Goal: Navigation & Orientation: Understand site structure

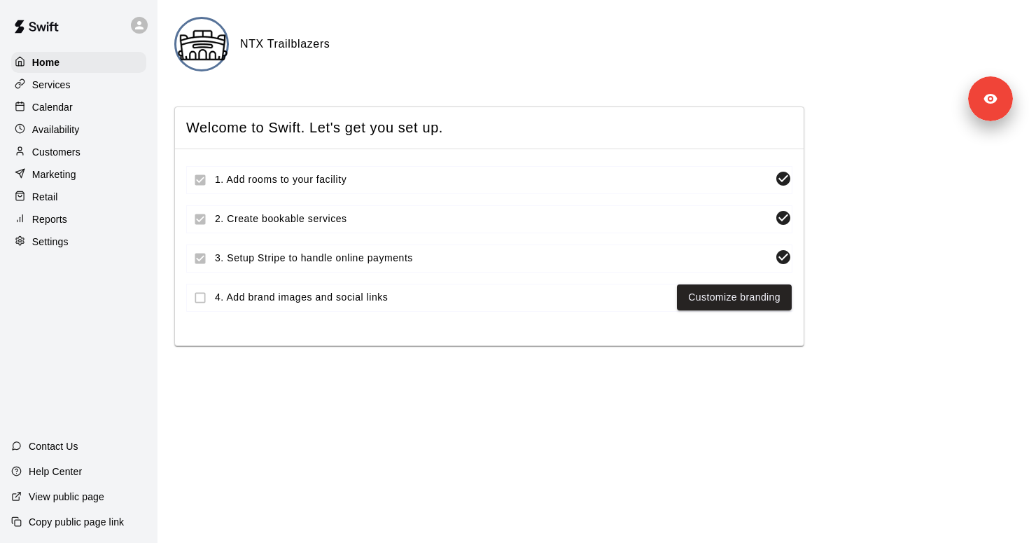
click at [77, 239] on div "Settings" at bounding box center [78, 241] width 135 height 21
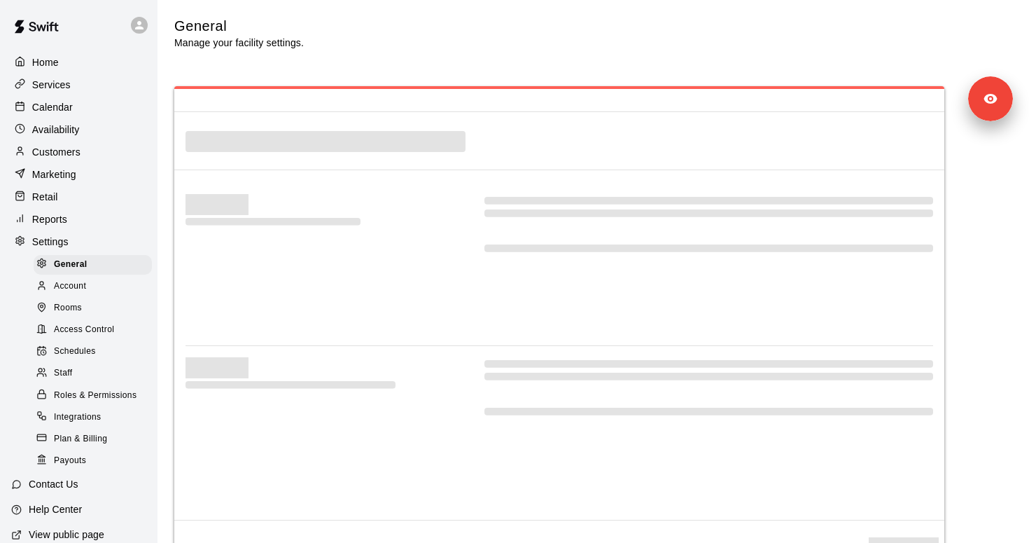
select select "**"
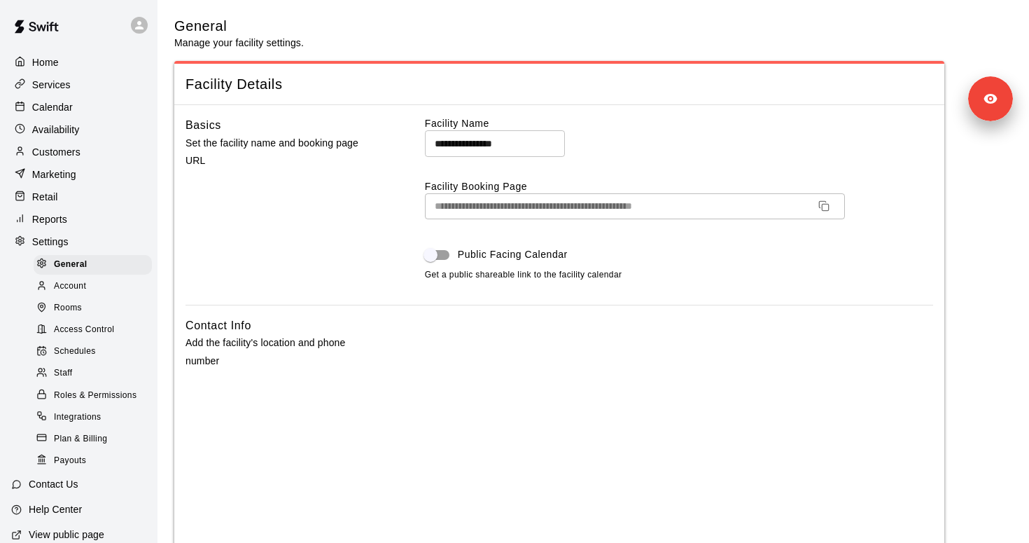
click at [63, 66] on div "Home" at bounding box center [78, 62] width 135 height 21
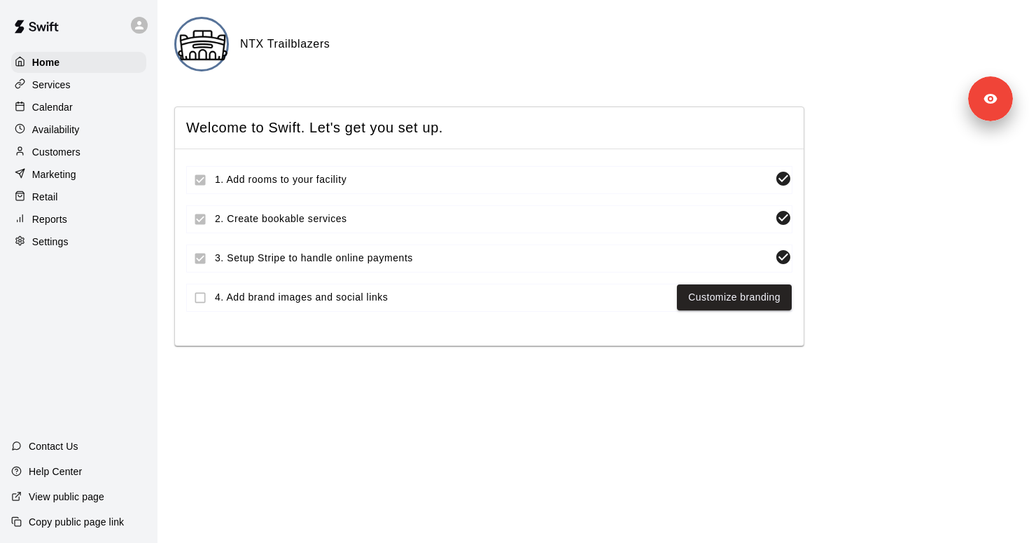
click at [63, 89] on p "Services" at bounding box center [51, 85] width 39 height 14
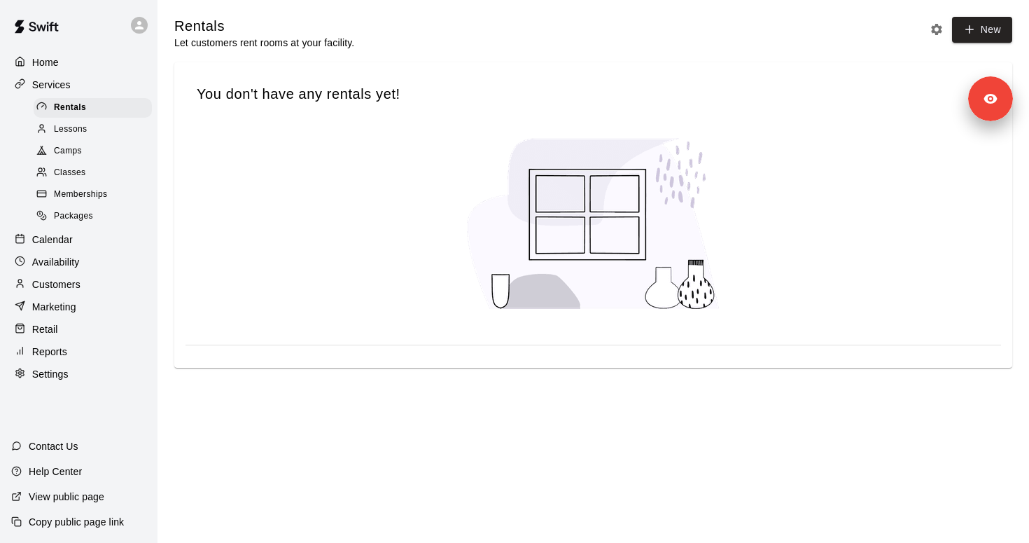
click at [80, 126] on span "Lessons" at bounding box center [71, 130] width 34 height 14
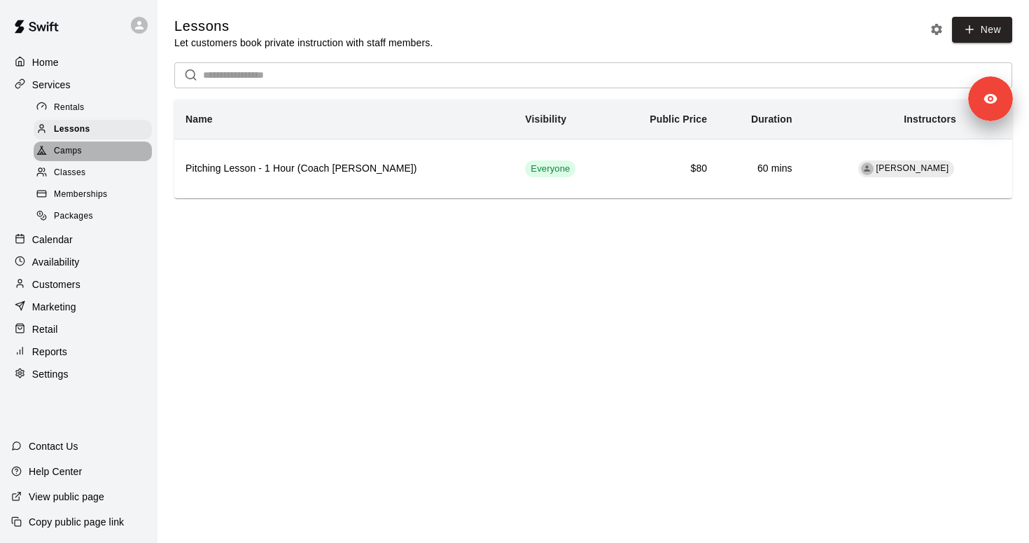
click at [80, 158] on div "Camps" at bounding box center [93, 151] width 118 height 20
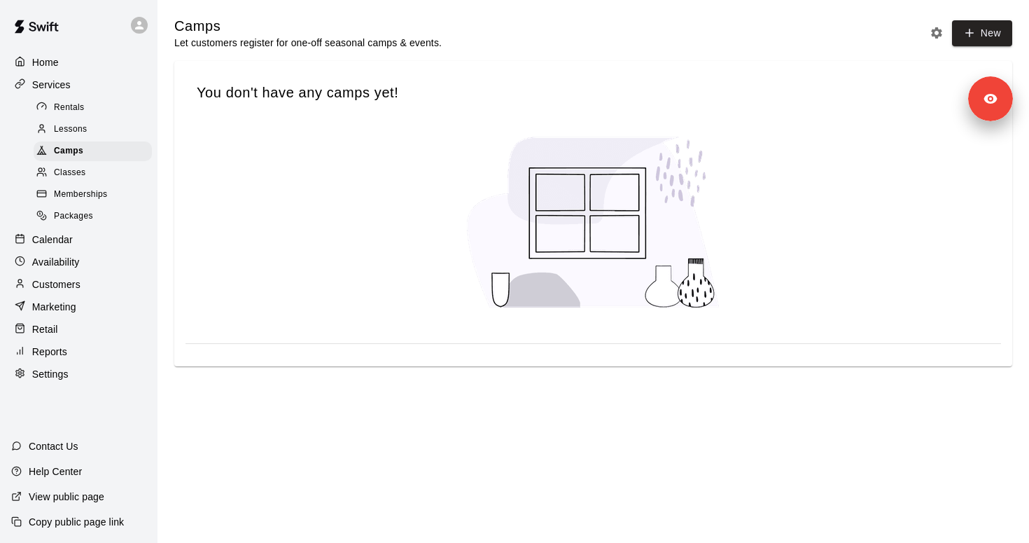
click at [79, 174] on span "Classes" at bounding box center [70, 173] width 32 height 14
click at [81, 109] on span "Rentals" at bounding box center [69, 108] width 31 height 14
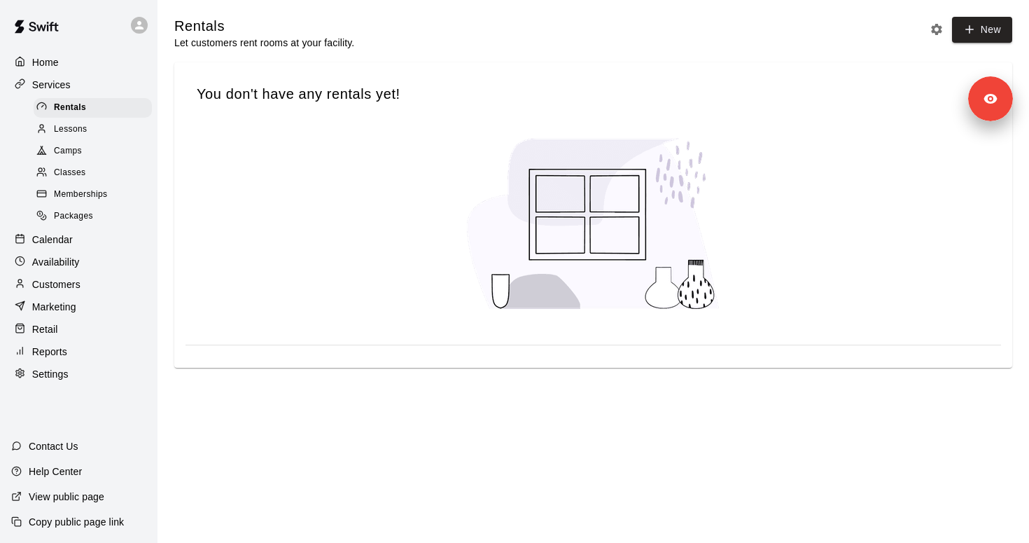
click at [85, 195] on span "Memberships" at bounding box center [80, 195] width 53 height 14
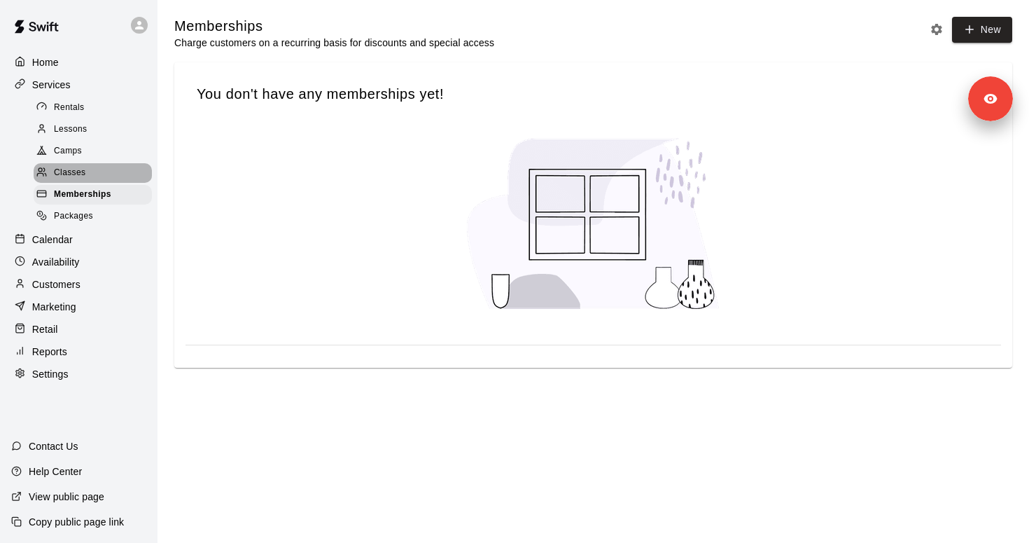
click at [83, 176] on span "Classes" at bounding box center [70, 173] width 32 height 14
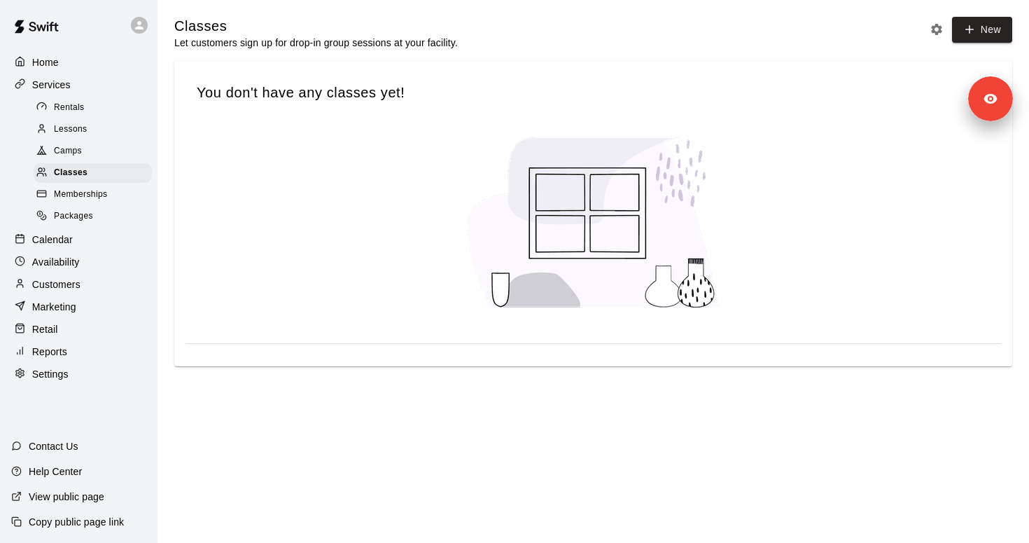
click at [83, 155] on div "Camps" at bounding box center [93, 151] width 118 height 20
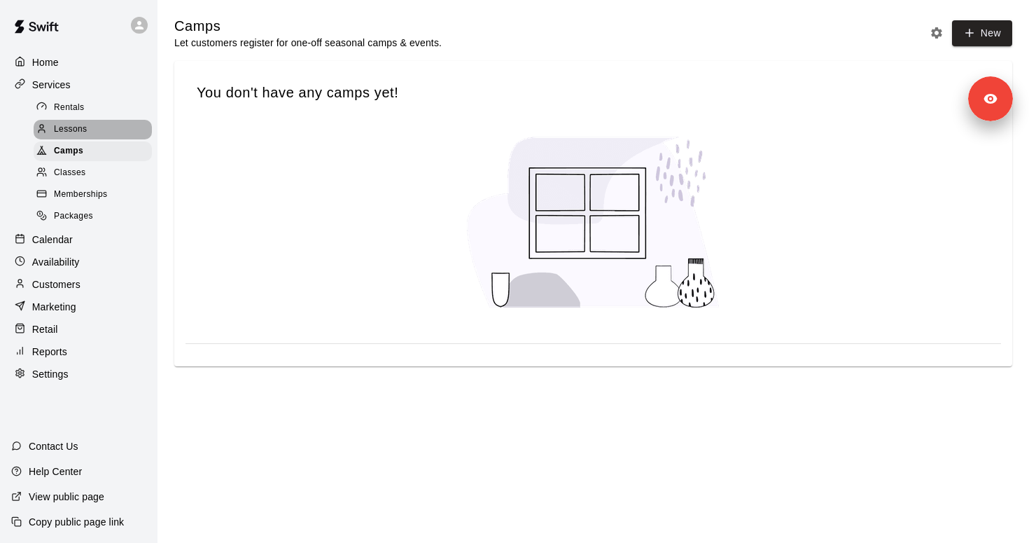
click at [83, 128] on span "Lessons" at bounding box center [71, 130] width 34 height 14
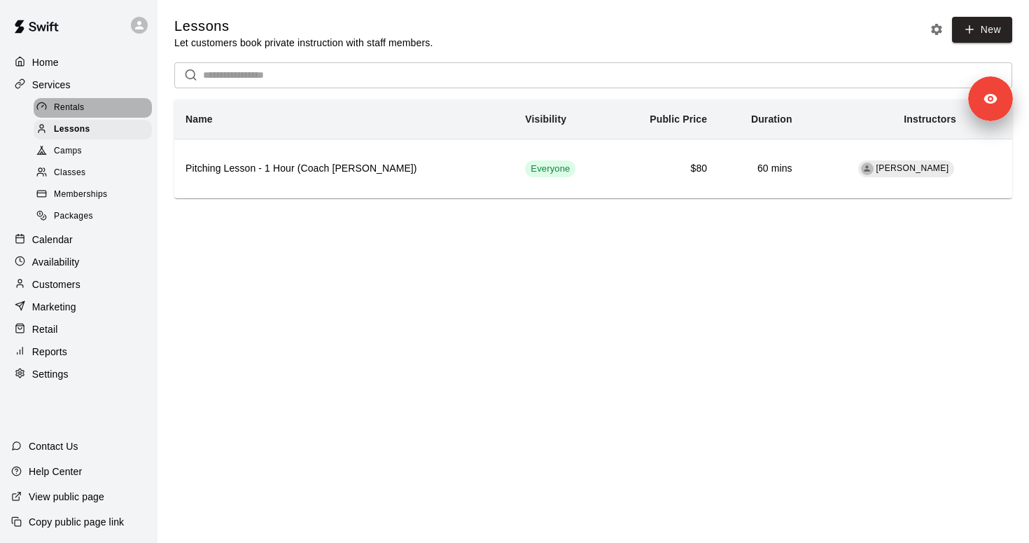
click at [83, 103] on span "Rentals" at bounding box center [69, 108] width 31 height 14
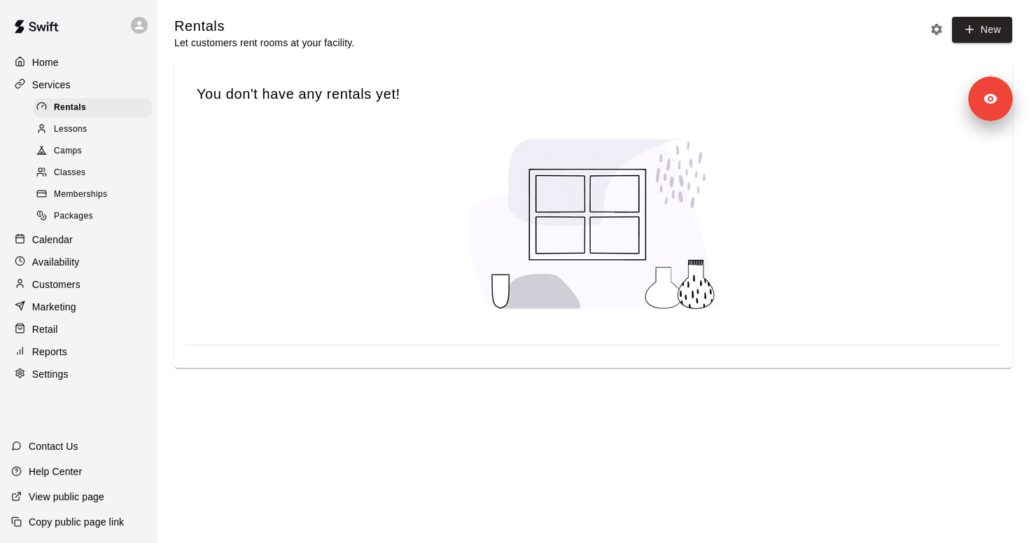
click at [87, 233] on div "Calendar" at bounding box center [78, 239] width 135 height 21
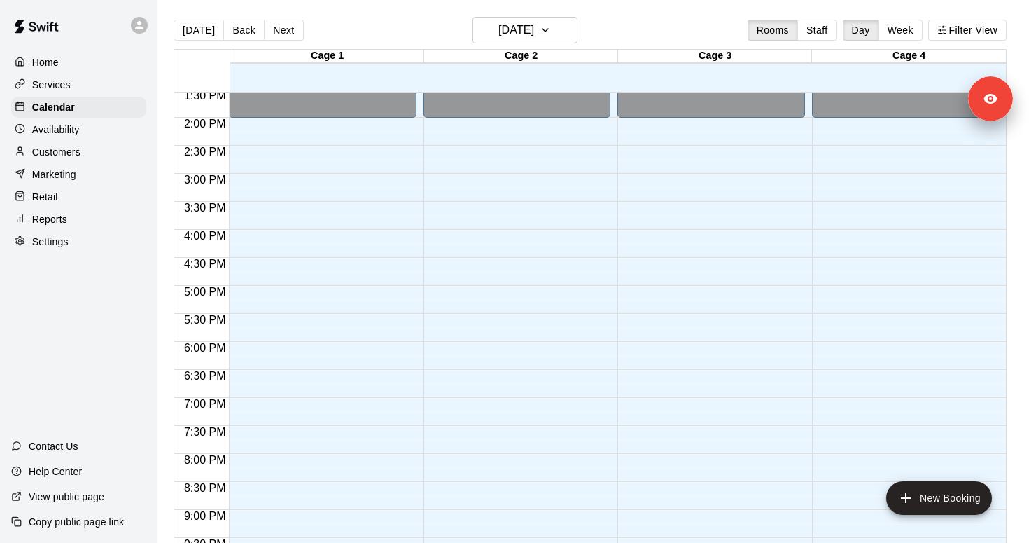
scroll to position [657, 0]
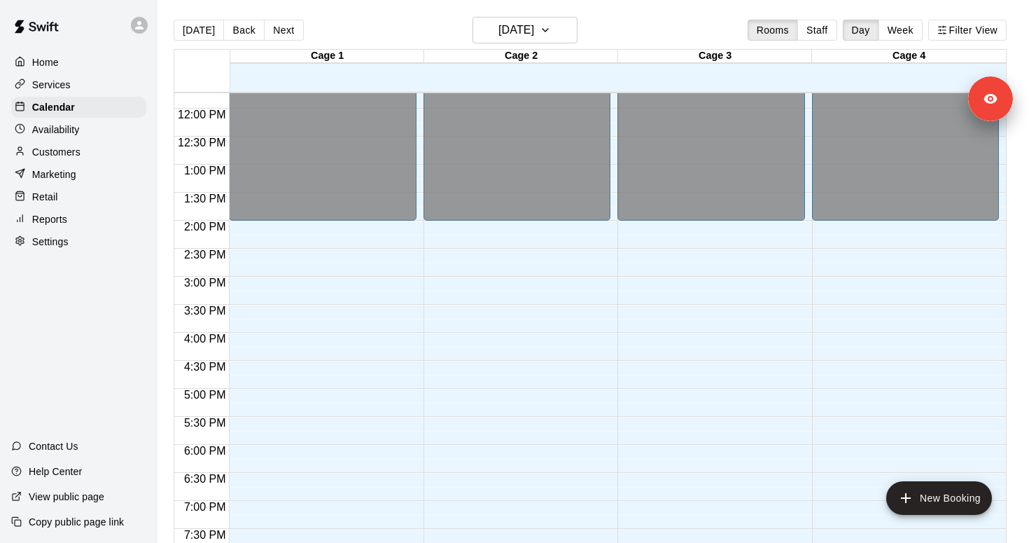
click at [81, 151] on div "Customers" at bounding box center [78, 151] width 135 height 21
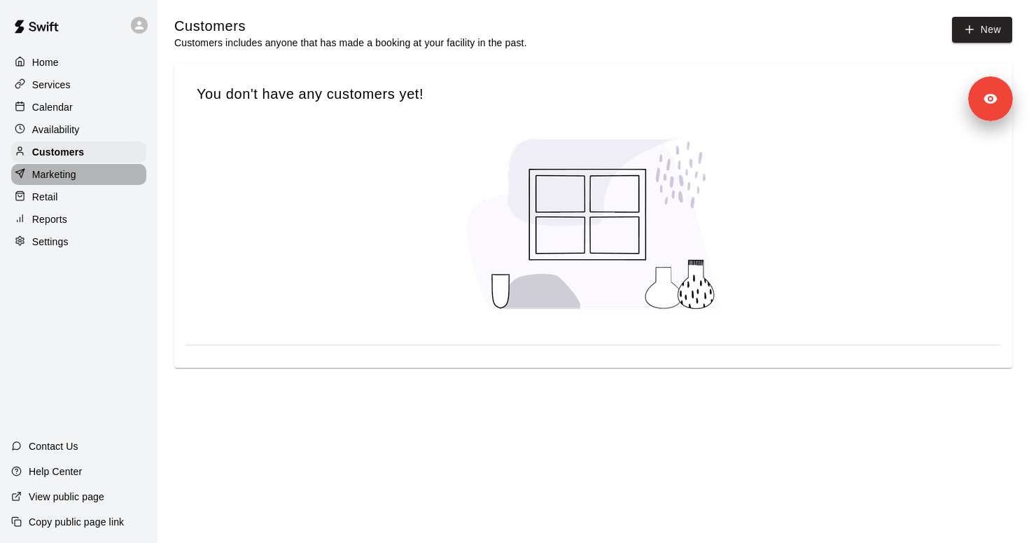
click at [82, 179] on div "Marketing" at bounding box center [78, 174] width 135 height 21
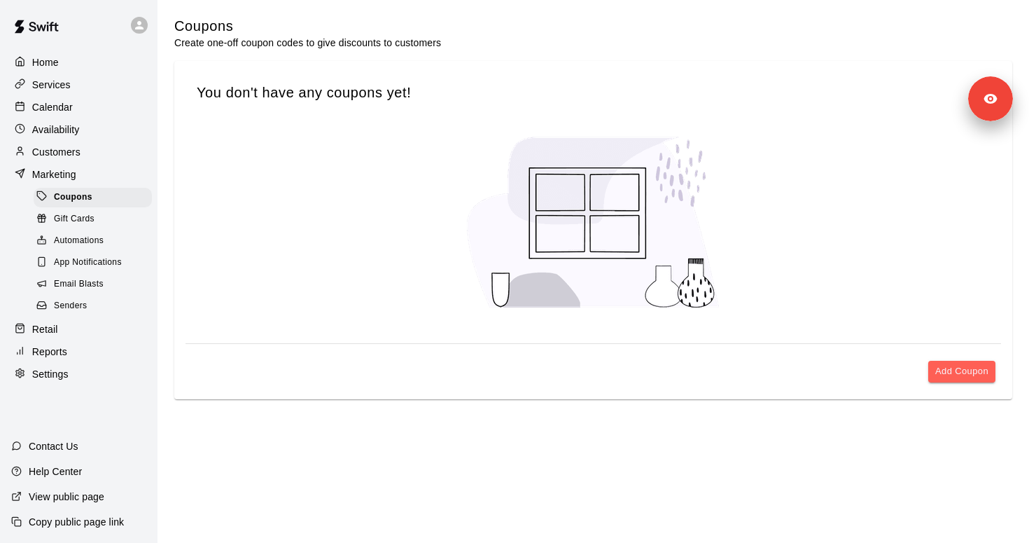
click at [59, 370] on p "Settings" at bounding box center [50, 374] width 36 height 14
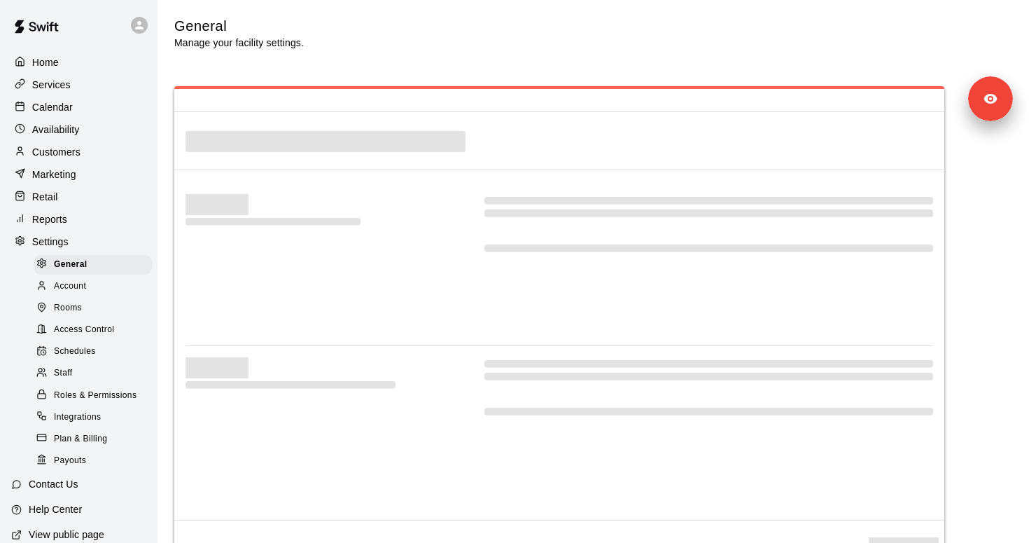
select select "**"
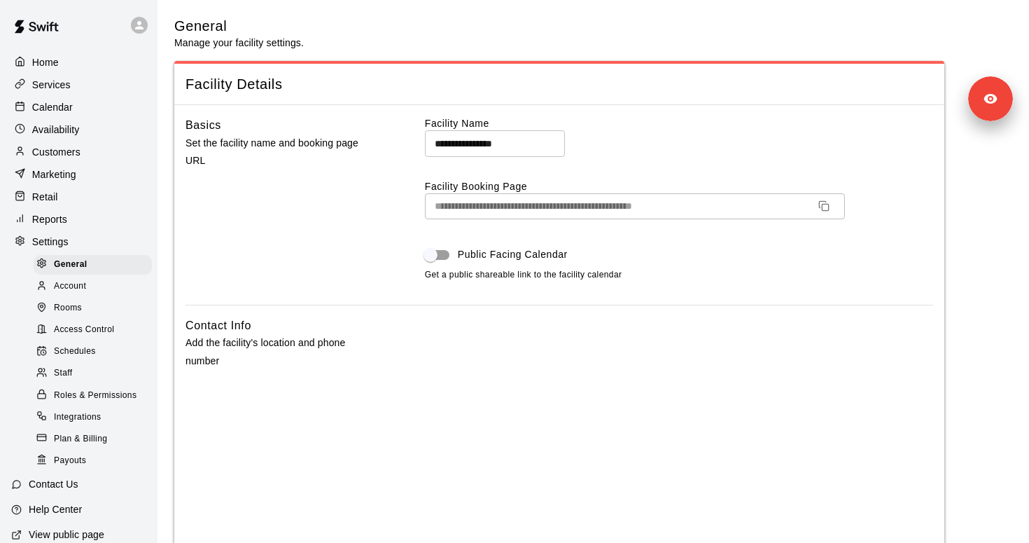
click at [81, 301] on span "Rooms" at bounding box center [68, 308] width 28 height 14
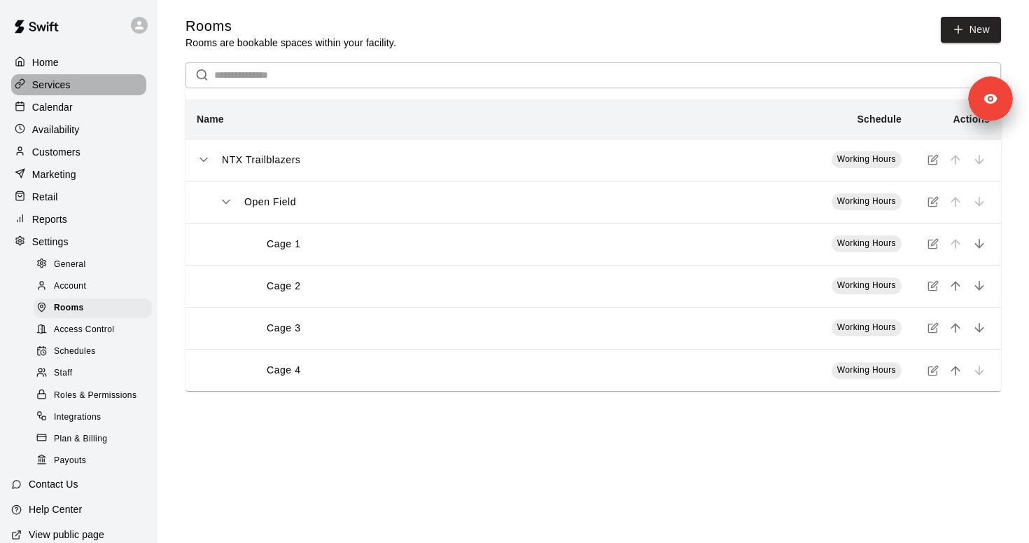
click at [62, 85] on p "Services" at bounding box center [51, 85] width 39 height 14
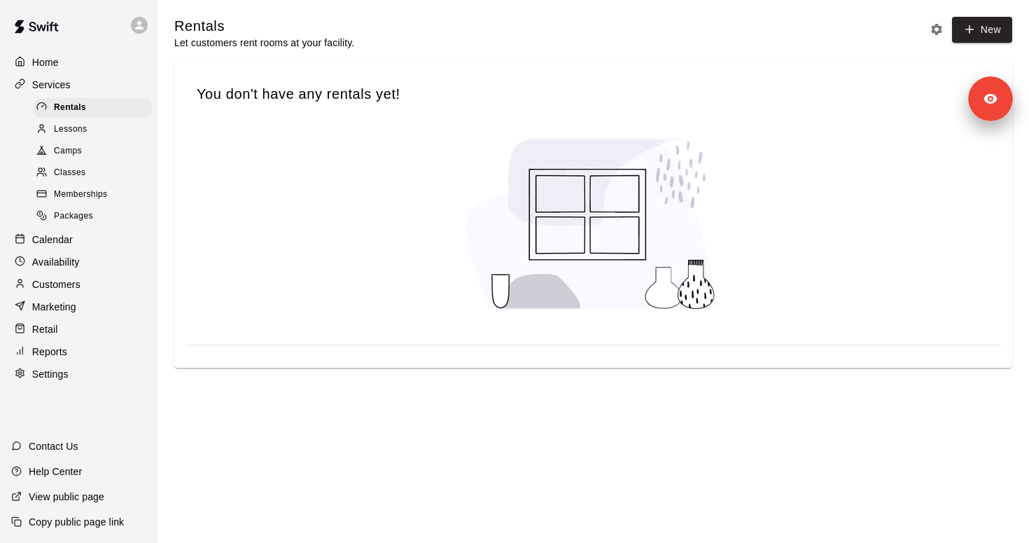
click at [52, 53] on div "Home" at bounding box center [78, 62] width 135 height 21
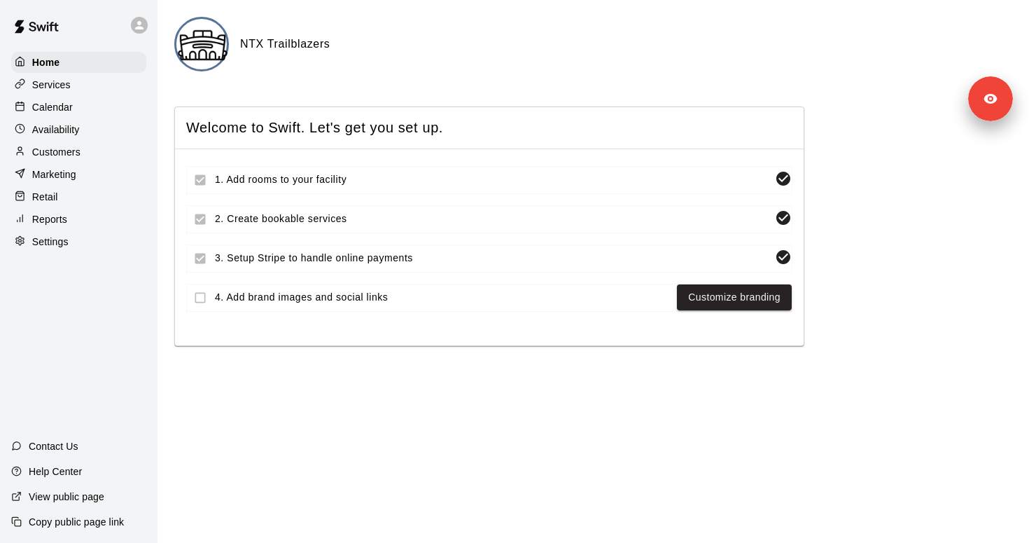
click at [78, 235] on div "Settings" at bounding box center [78, 241] width 135 height 21
select select "**"
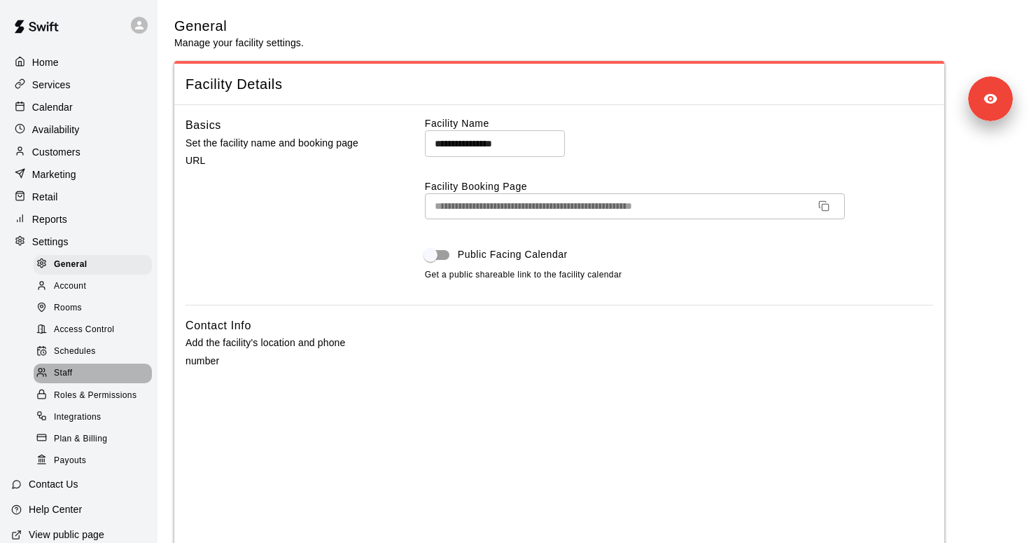
click at [78, 363] on div "Staff" at bounding box center [93, 373] width 118 height 20
